Goal: Information Seeking & Learning: Check status

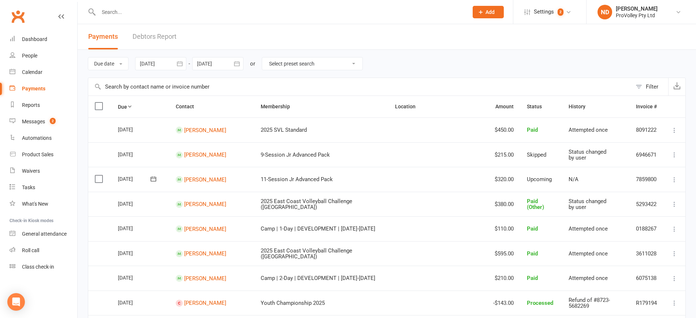
click at [180, 63] on icon "button" at bounding box center [179, 63] width 7 height 7
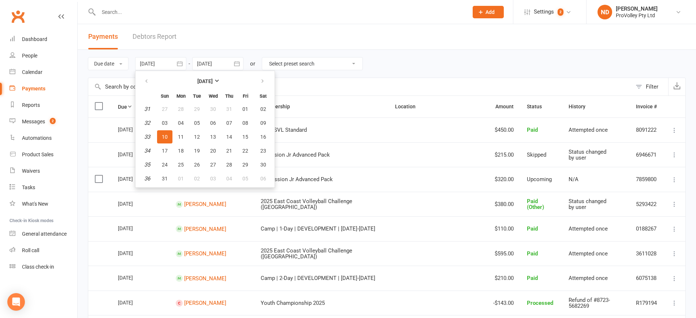
click at [346, 24] on header "Payments Debtors Report" at bounding box center [387, 37] width 619 height 26
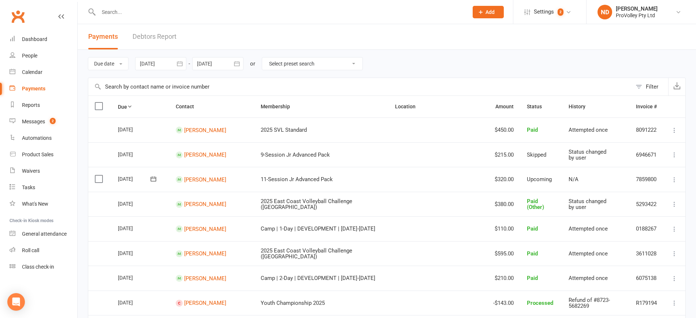
click at [168, 36] on link "Debtors Report" at bounding box center [155, 36] width 44 height 25
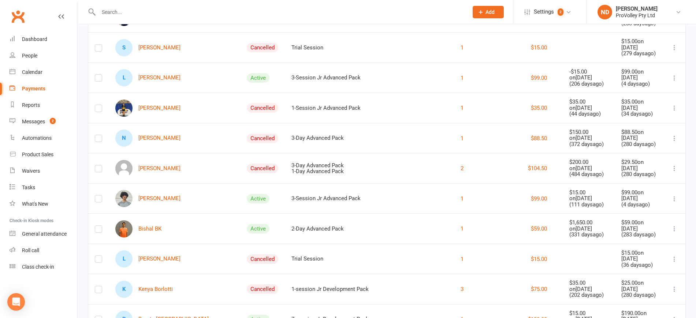
scroll to position [25, 0]
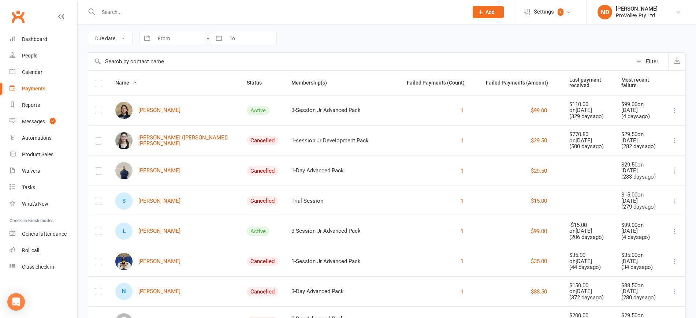
click at [170, 39] on input "From" at bounding box center [179, 38] width 51 height 12
select select "7"
select select "2025"
select select "8"
select select "2025"
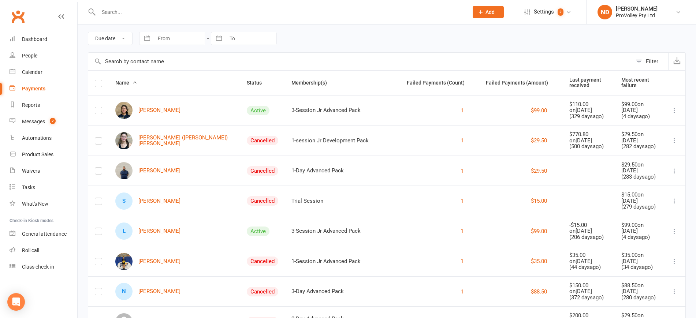
select select "9"
select select "2025"
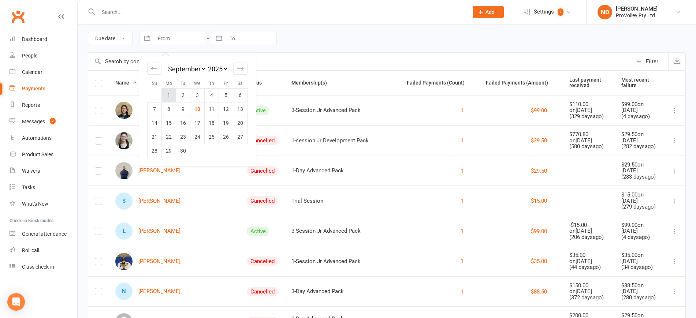
click at [170, 94] on td "1" at bounding box center [169, 95] width 14 height 14
click at [241, 37] on input "To" at bounding box center [251, 38] width 51 height 12
click at [168, 95] on td "[PERSON_NAME]" at bounding box center [174, 110] width 131 height 30
type input "[DATE]"
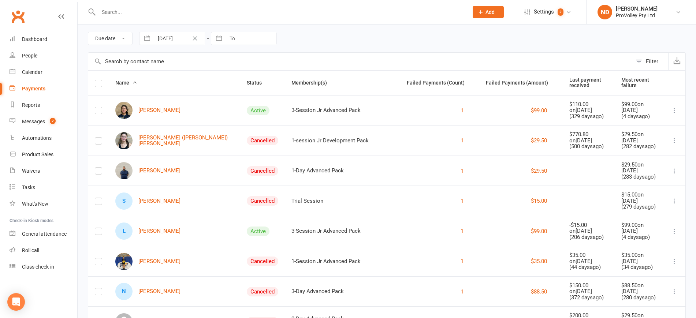
click at [241, 41] on input "To" at bounding box center [251, 38] width 51 height 12
click at [245, 40] on input "To" at bounding box center [251, 38] width 51 height 12
select select "7"
select select "2025"
select select "8"
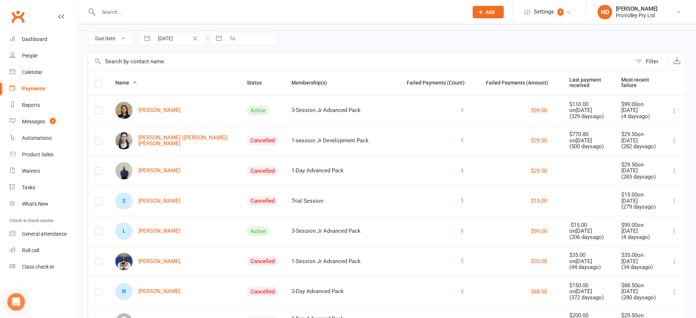
select select "2025"
select select "9"
select select "2025"
click at [224, 37] on button "button" at bounding box center [218, 38] width 13 height 12
click at [221, 38] on button "button" at bounding box center [218, 38] width 13 height 12
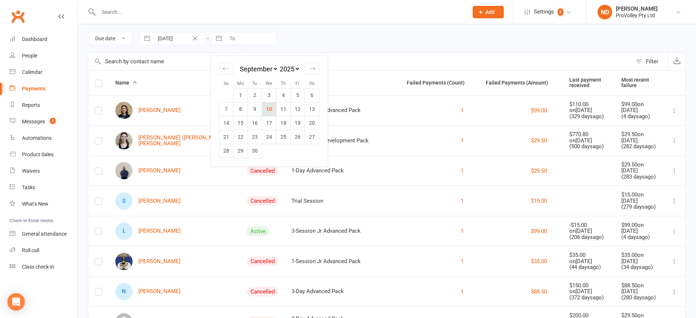
click at [271, 108] on td "10" at bounding box center [269, 109] width 14 height 14
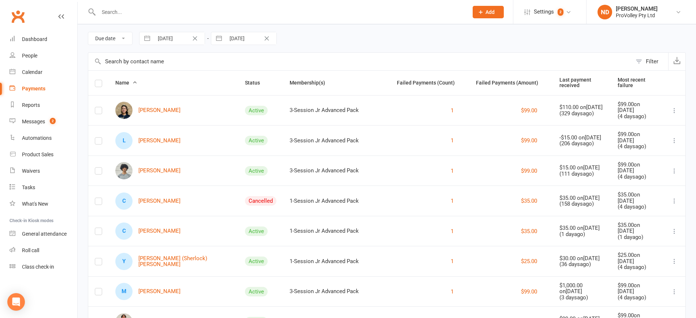
type input "[DATE]"
click at [290, 110] on div "3-Session Jr Advanced Pack" at bounding box center [337, 110] width 94 height 6
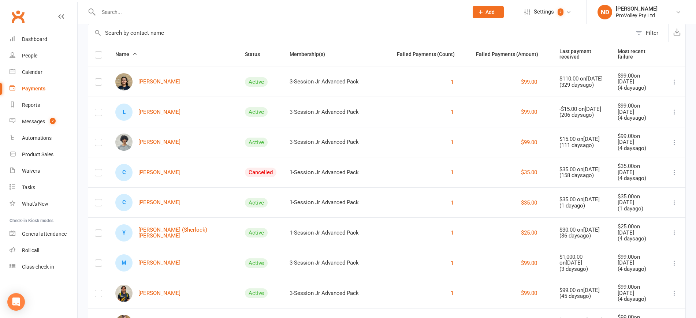
scroll to position [0, 0]
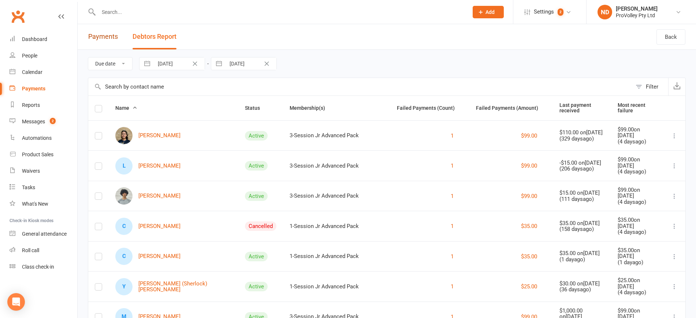
drag, startPoint x: 101, startPoint y: 37, endPoint x: 118, endPoint y: 52, distance: 23.3
click at [101, 37] on link "Payments" at bounding box center [103, 36] width 30 height 25
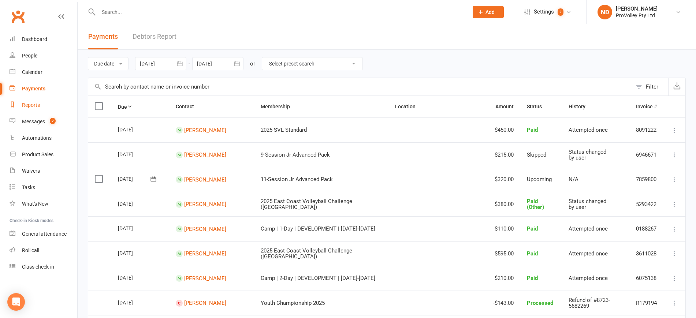
click at [30, 106] on div "Reports" at bounding box center [31, 105] width 18 height 6
